Goal: Find specific page/section

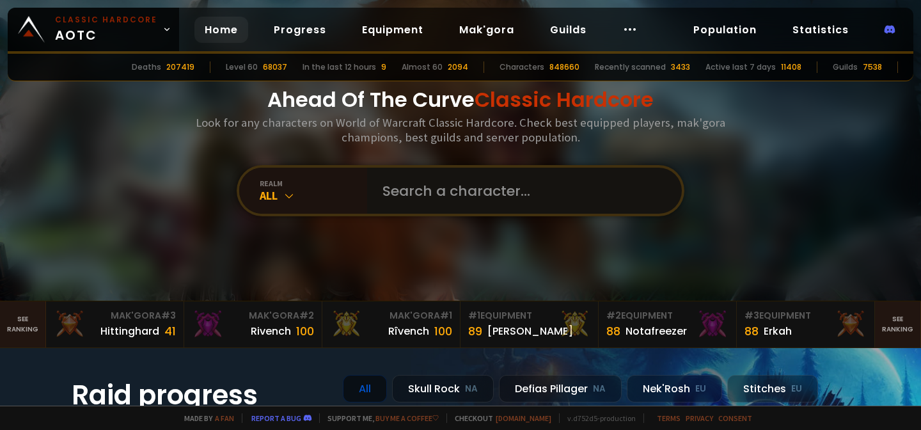
click at [422, 205] on input "text" at bounding box center [521, 191] width 292 height 46
click at [543, 187] on input "text" at bounding box center [521, 191] width 292 height 46
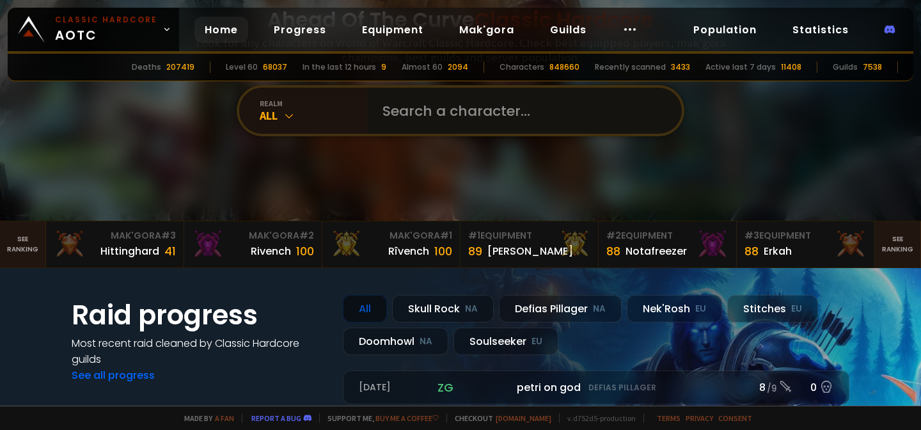
scroll to position [122, 0]
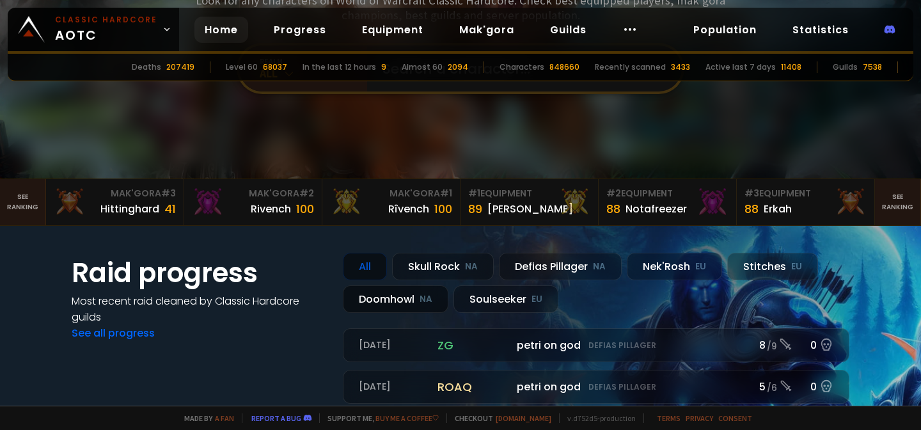
click at [410, 298] on div "Doomhowl NA" at bounding box center [396, 299] width 106 height 28
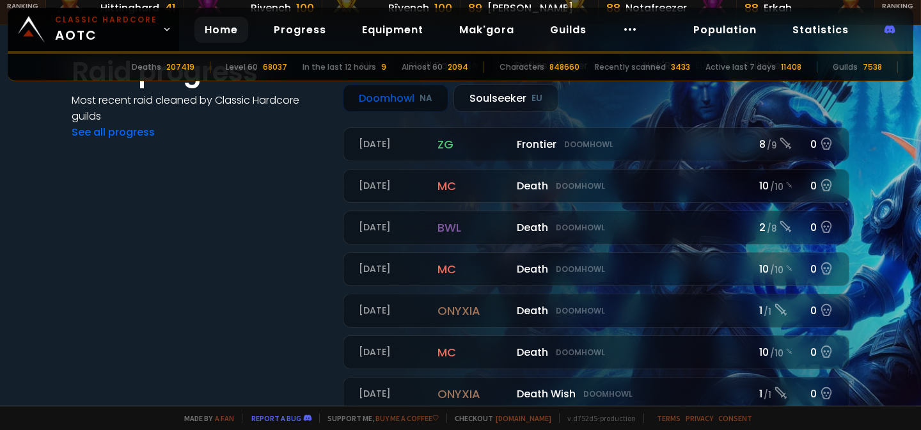
scroll to position [354, 0]
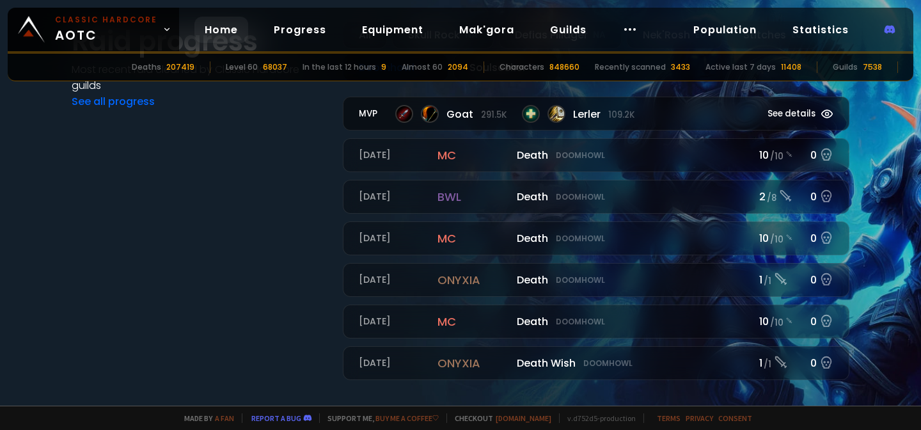
click at [541, 109] on div "Lerler 109.2k" at bounding box center [578, 114] width 113 height 18
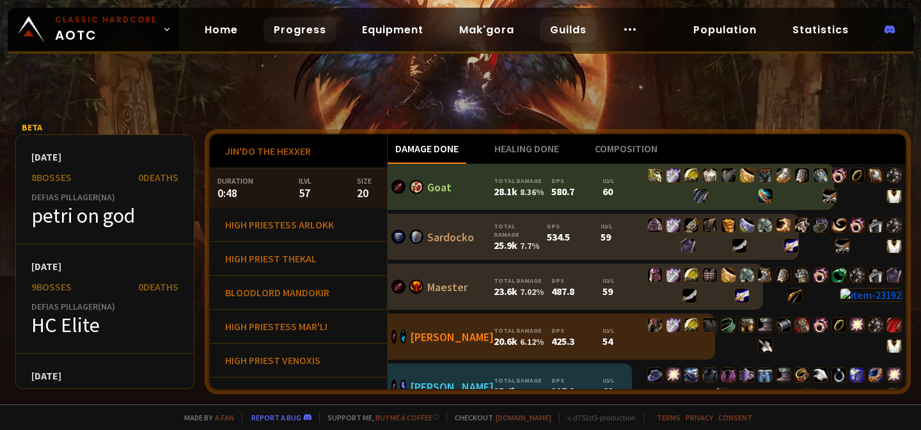
click at [553, 26] on link "Guilds" at bounding box center [568, 30] width 57 height 26
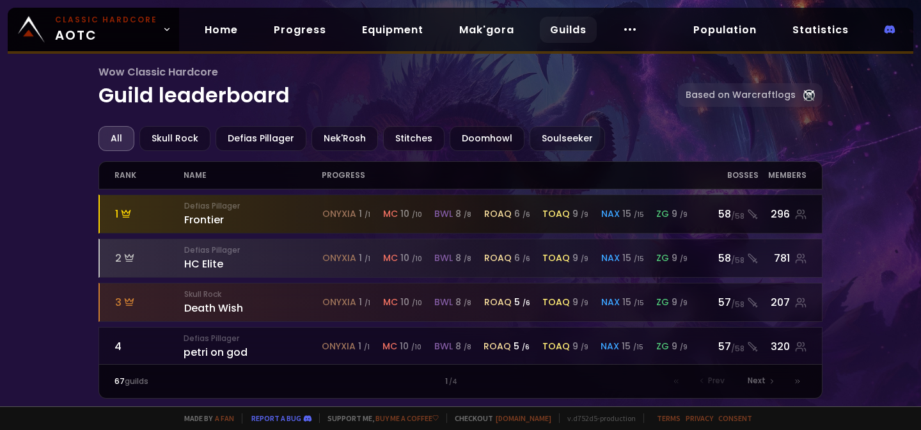
click at [331, 212] on span "onyxia" at bounding box center [340, 213] width 34 height 13
